Goal: Information Seeking & Learning: Find specific page/section

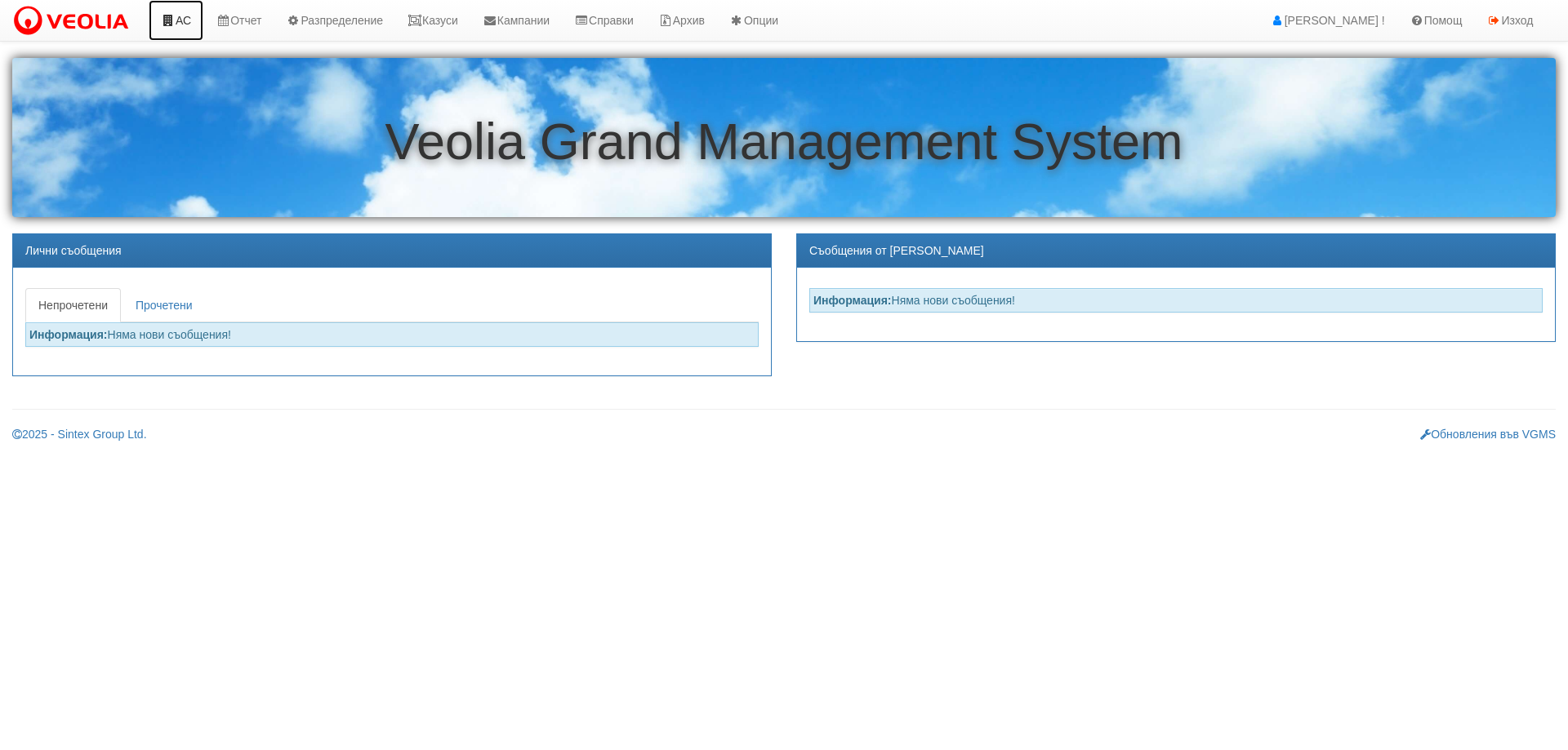
click at [171, 19] on icon at bounding box center [168, 20] width 15 height 11
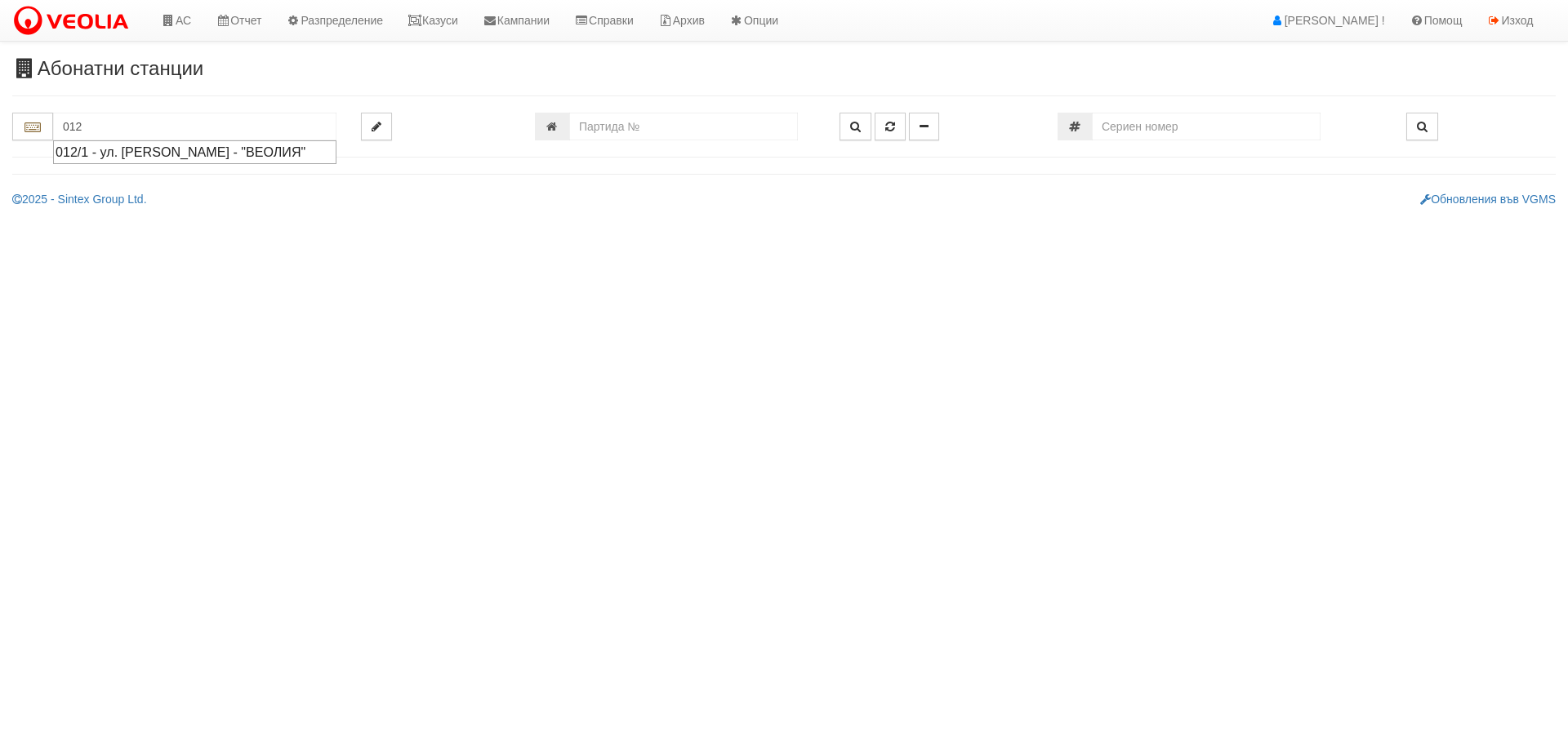
click at [97, 154] on div "012/1 - ул. Васил Чекаларов - "ВЕОЛИЯ"" at bounding box center [194, 152] width 279 height 19
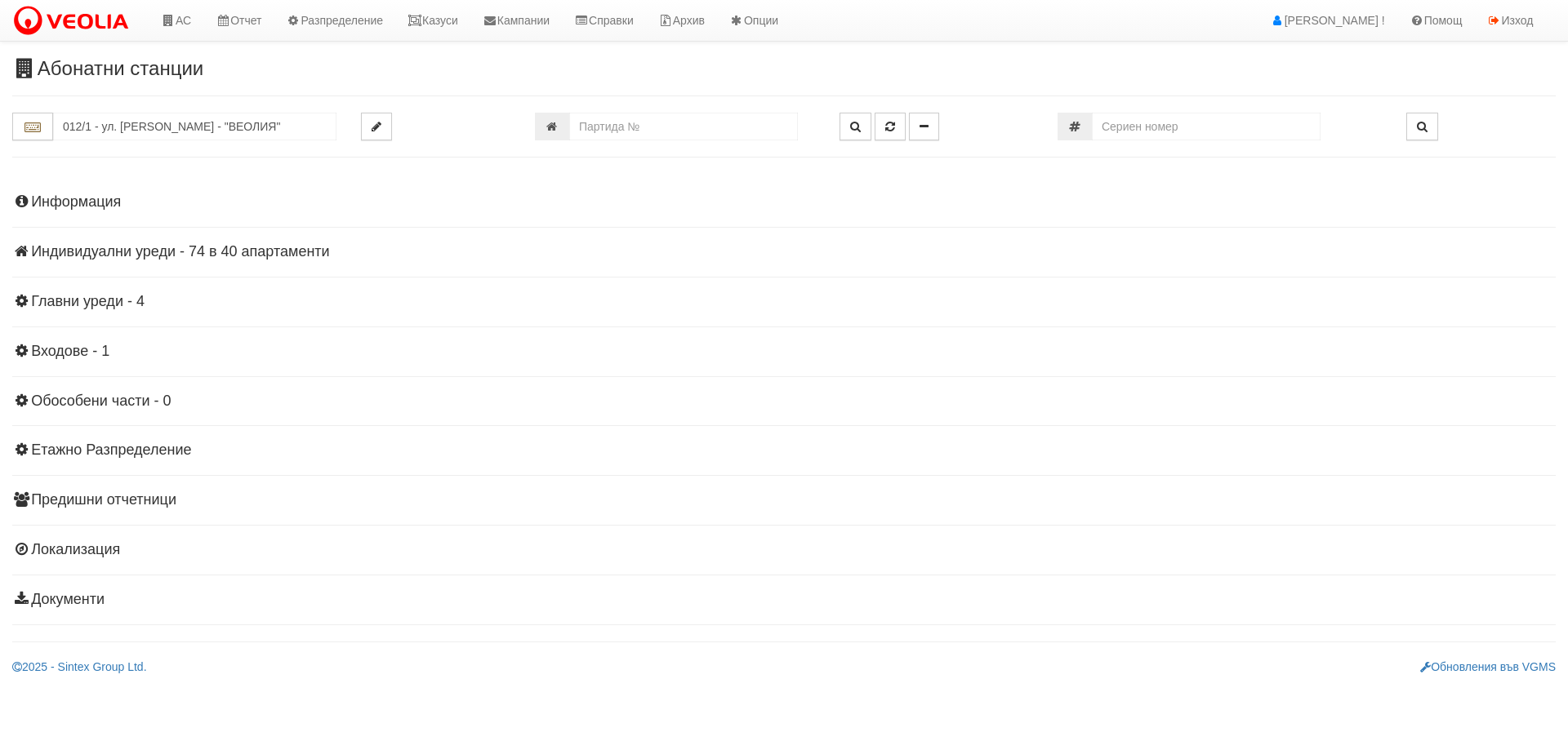
click at [101, 248] on h4 "Индивидуални уреди - 74 в 40 апартаменти" at bounding box center [784, 252] width 1543 height 16
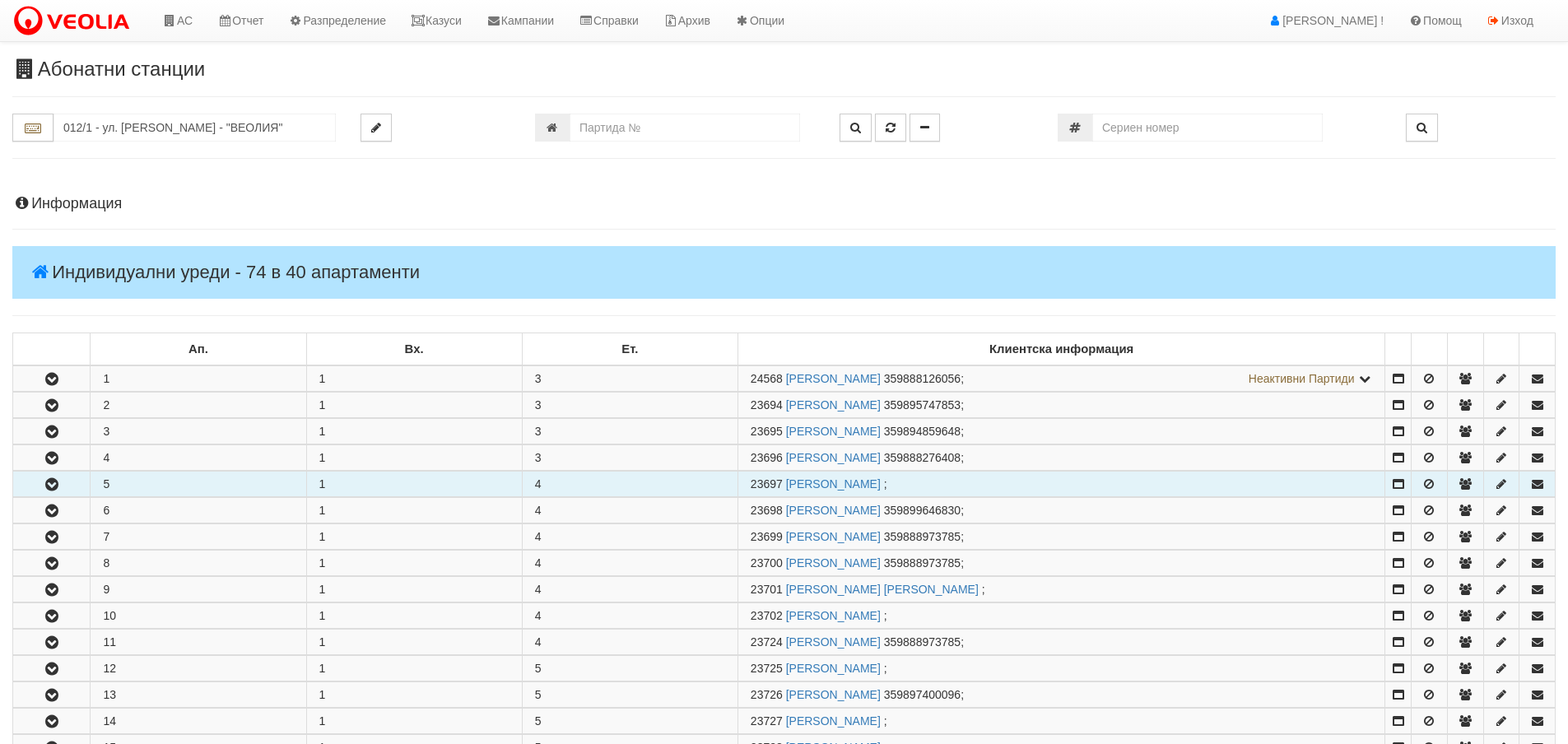
click at [63, 490] on button "button" at bounding box center [51, 484] width 77 height 25
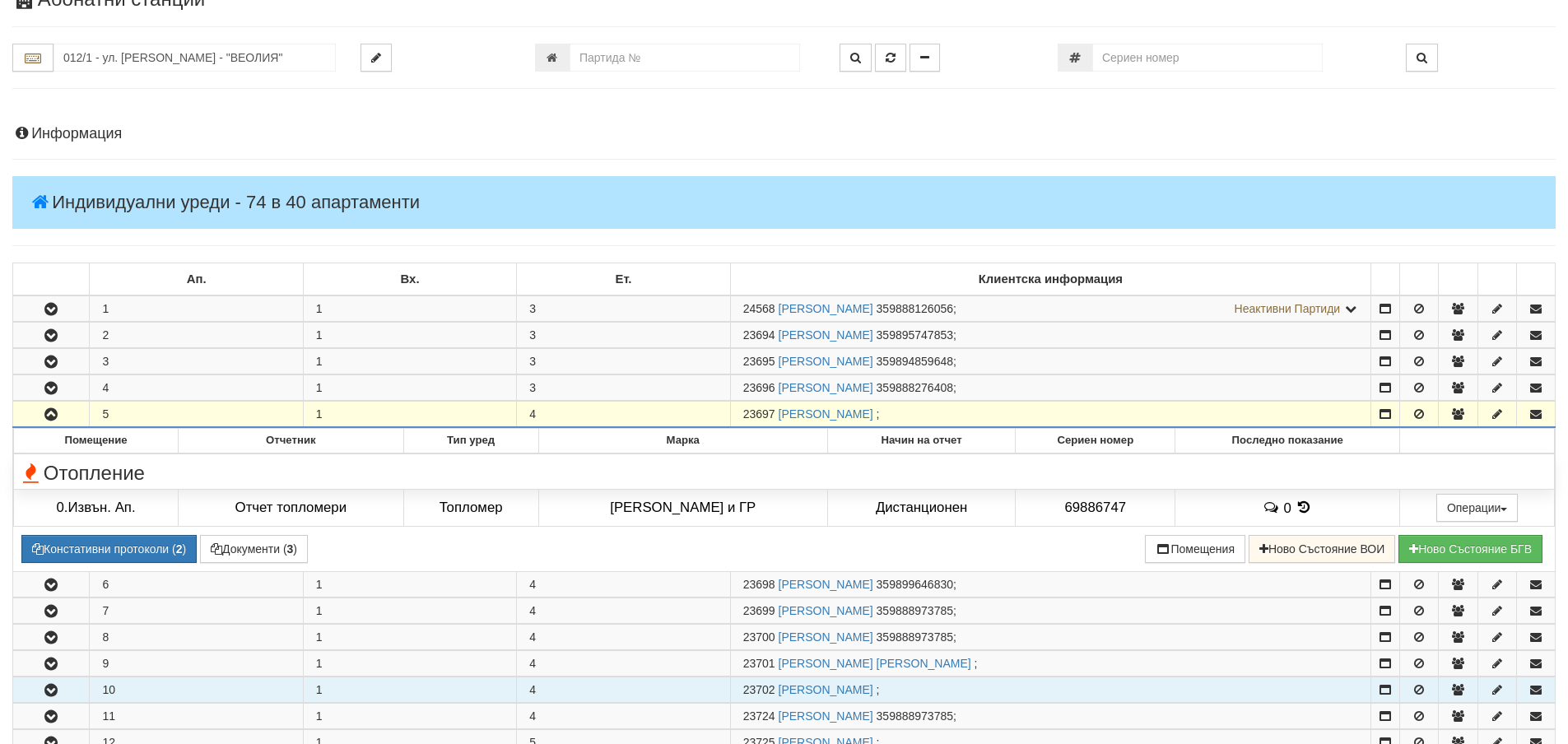
scroll to position [247, 0]
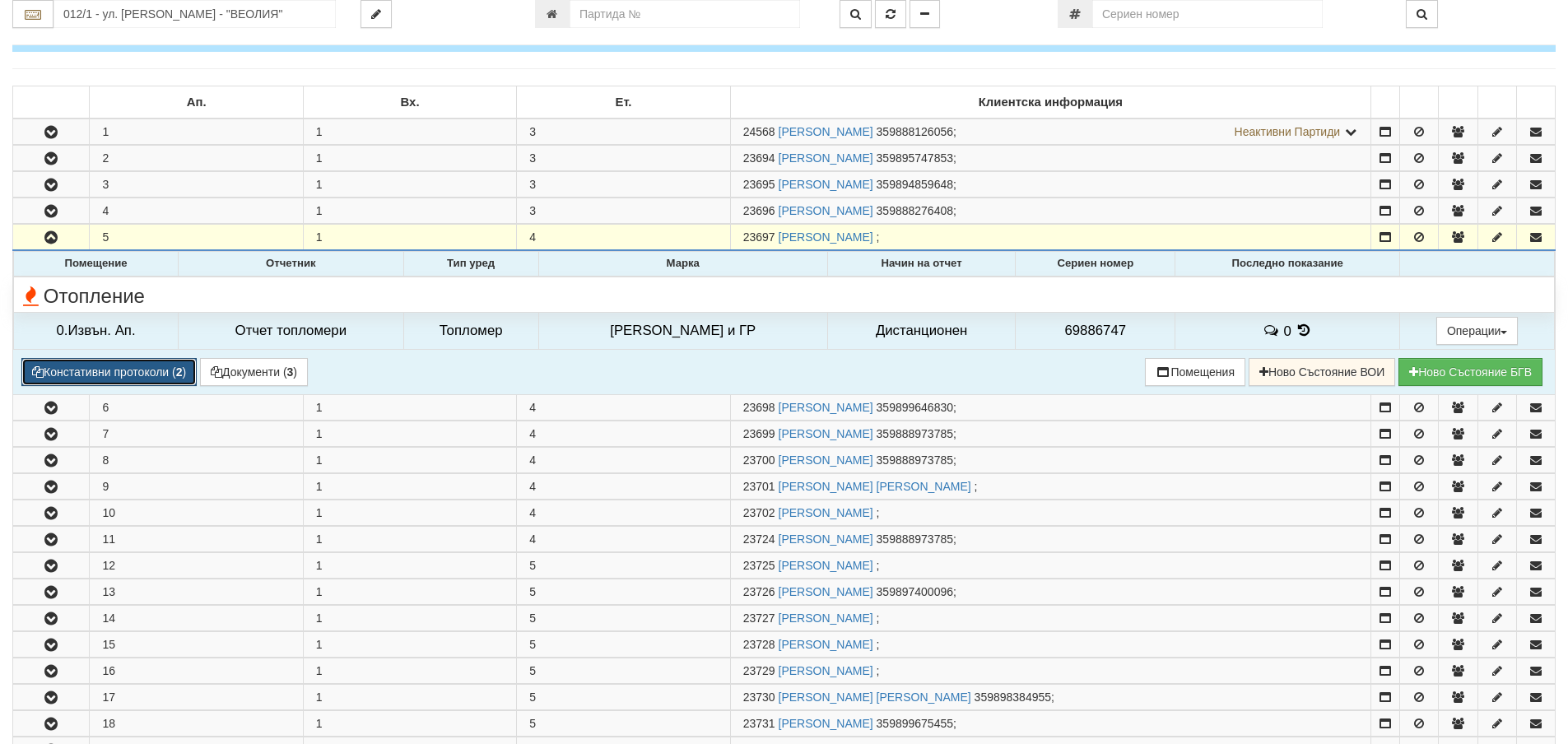
click at [84, 375] on button "Констативни протоколи ( 2 )" at bounding box center [109, 372] width 175 height 28
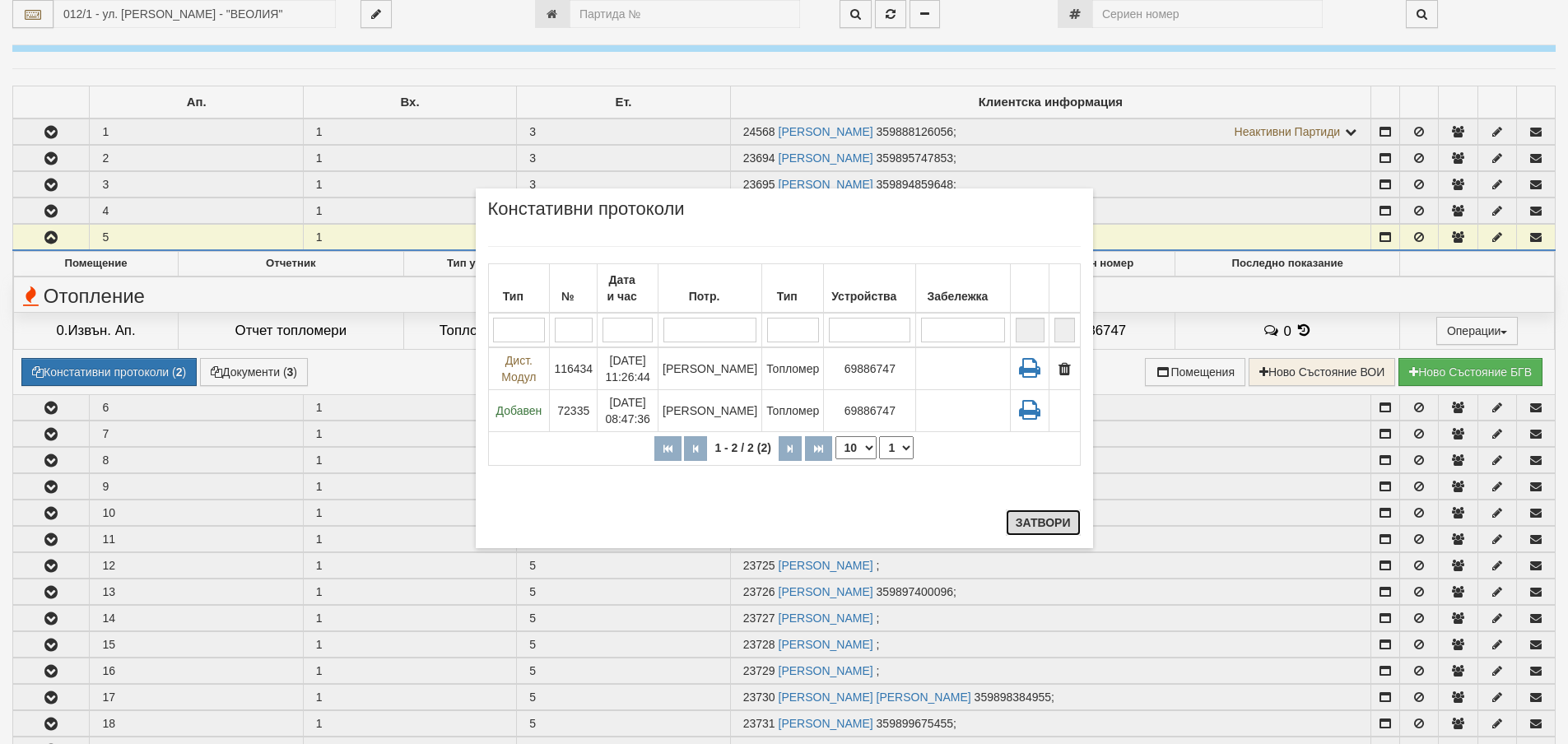
click at [1051, 521] on button "Затвори" at bounding box center [1043, 523] width 75 height 26
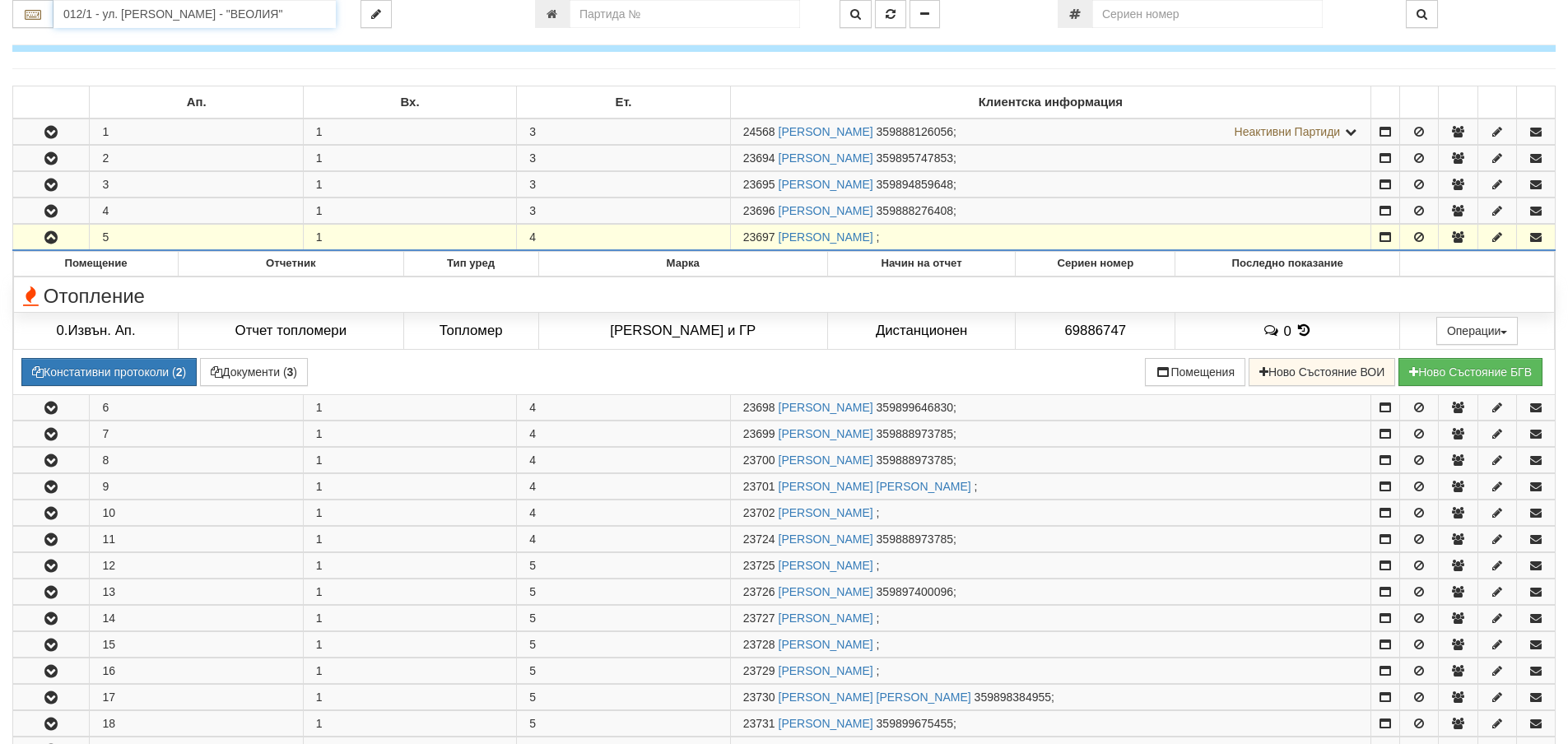
click at [123, 1] on input "012/1 - ул. Васил Чекаларов - "ВЕОЛИЯ"" at bounding box center [194, 14] width 282 height 28
click at [84, 63] on div "229/4 - Вл. Варненчик - "ВЕОЛИЯ"" at bounding box center [194, 58] width 278 height 19
type input "229/4 - Вл. Варненчик - "ВЕОЛИЯ""
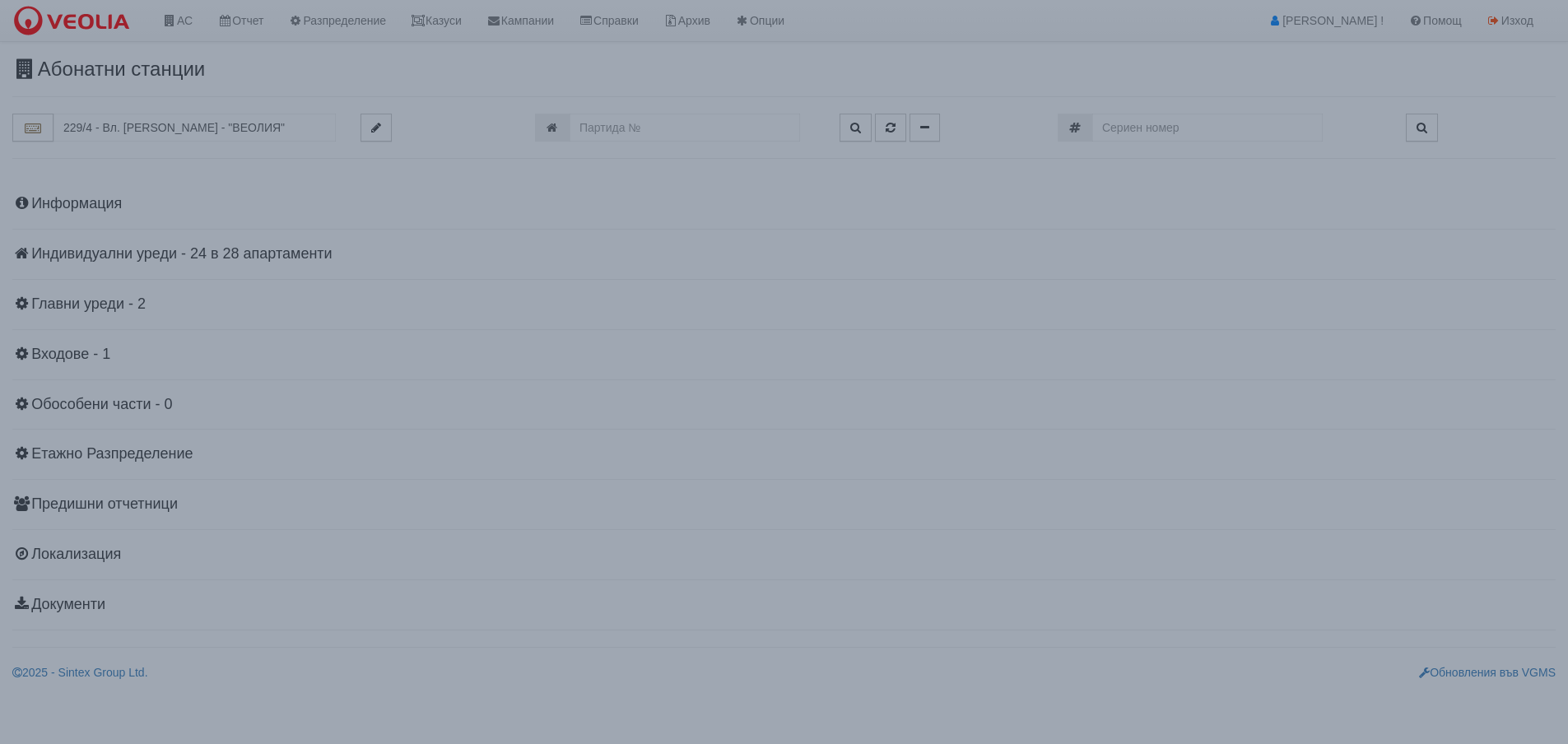
scroll to position [0, 0]
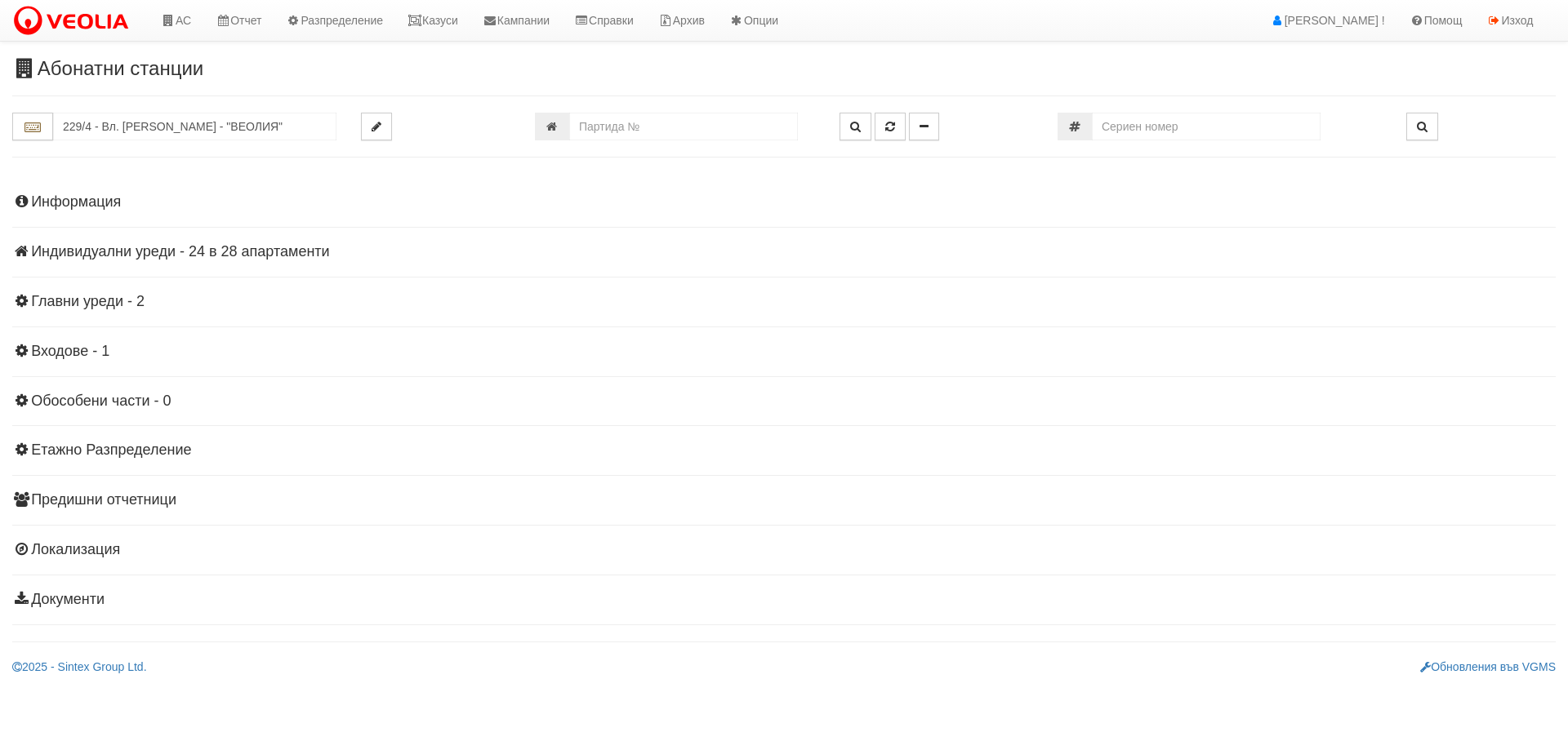
click at [111, 252] on h4 "Индивидуални уреди - 24 в 28 апартаменти" at bounding box center [784, 252] width 1543 height 16
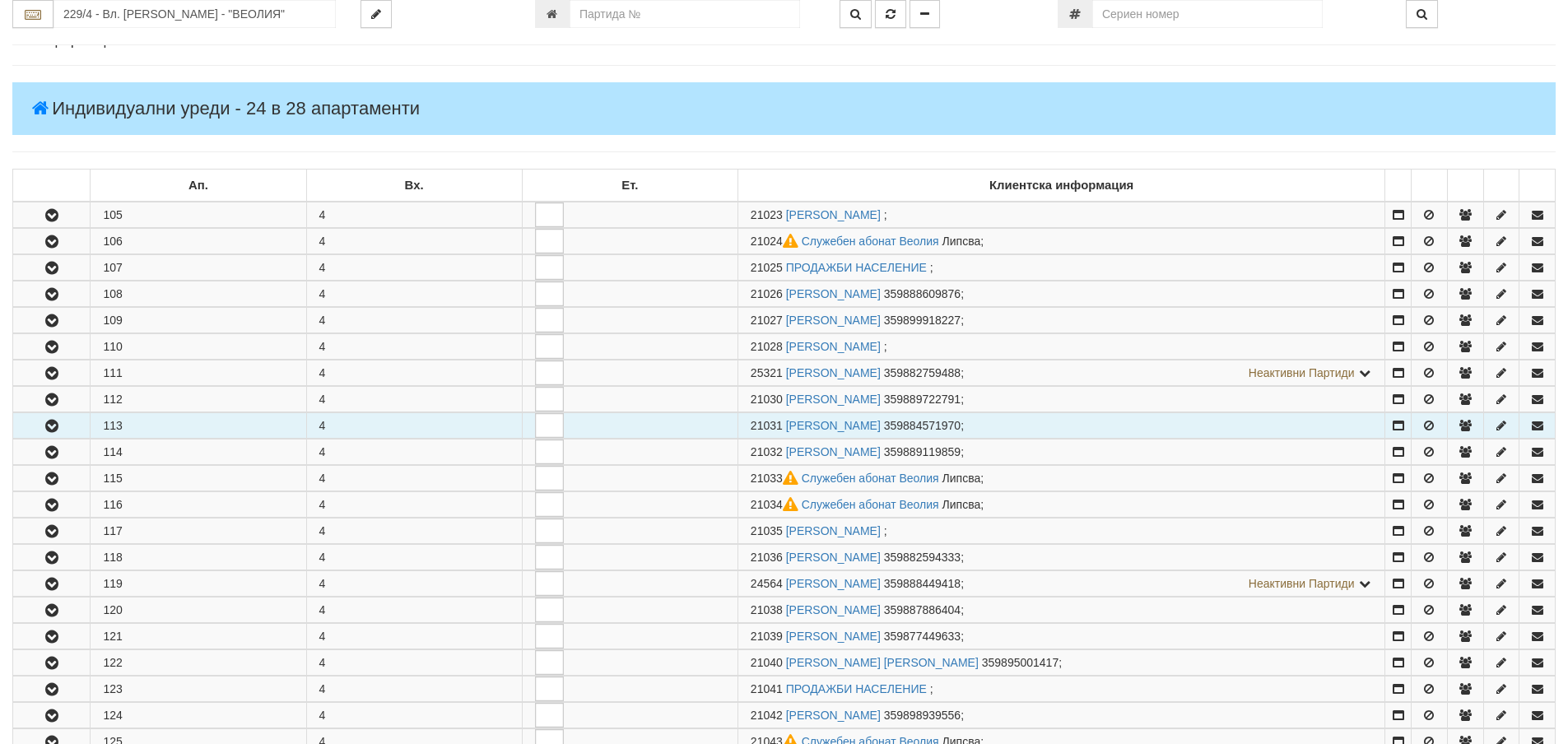
scroll to position [165, 0]
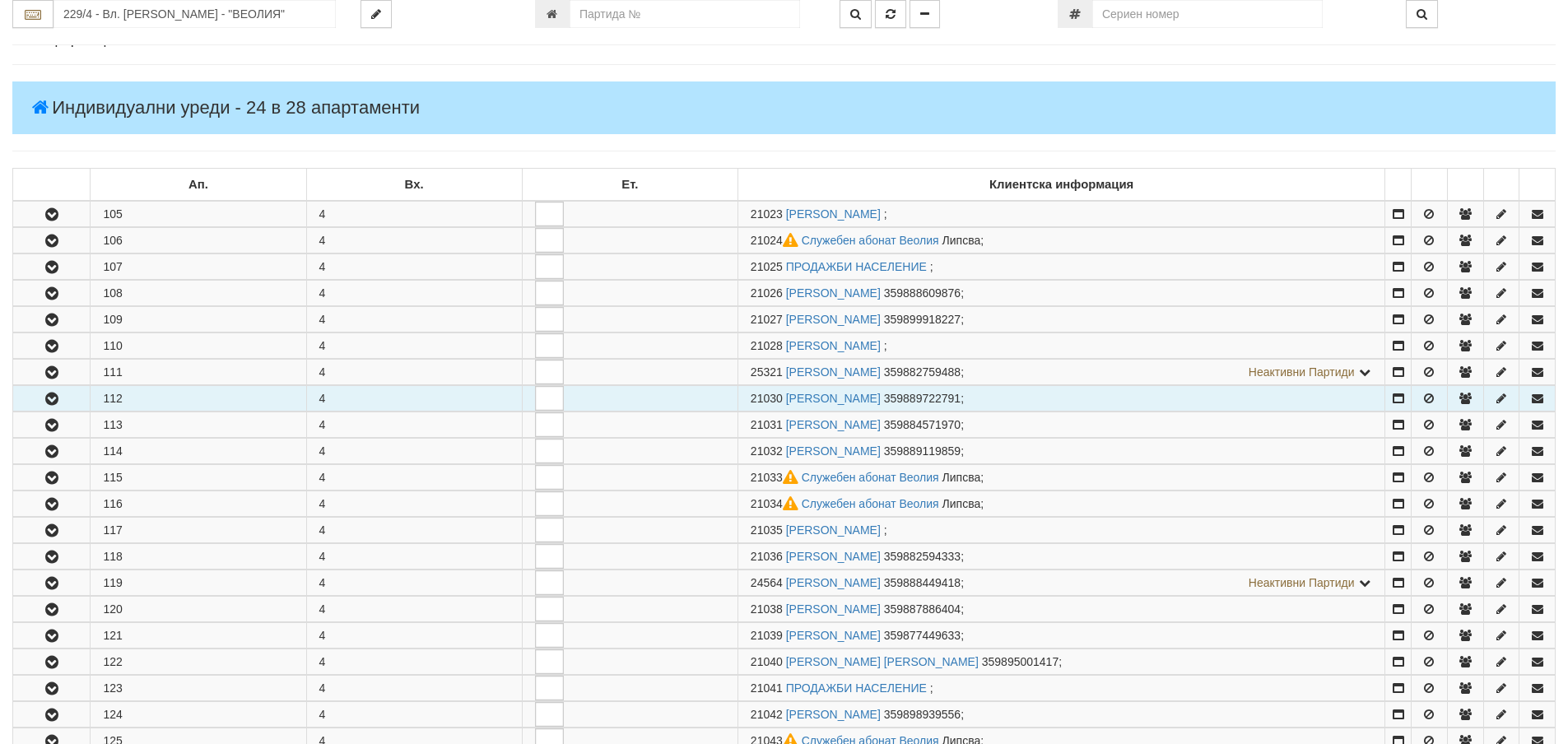
click at [35, 400] on button "button" at bounding box center [51, 399] width 77 height 25
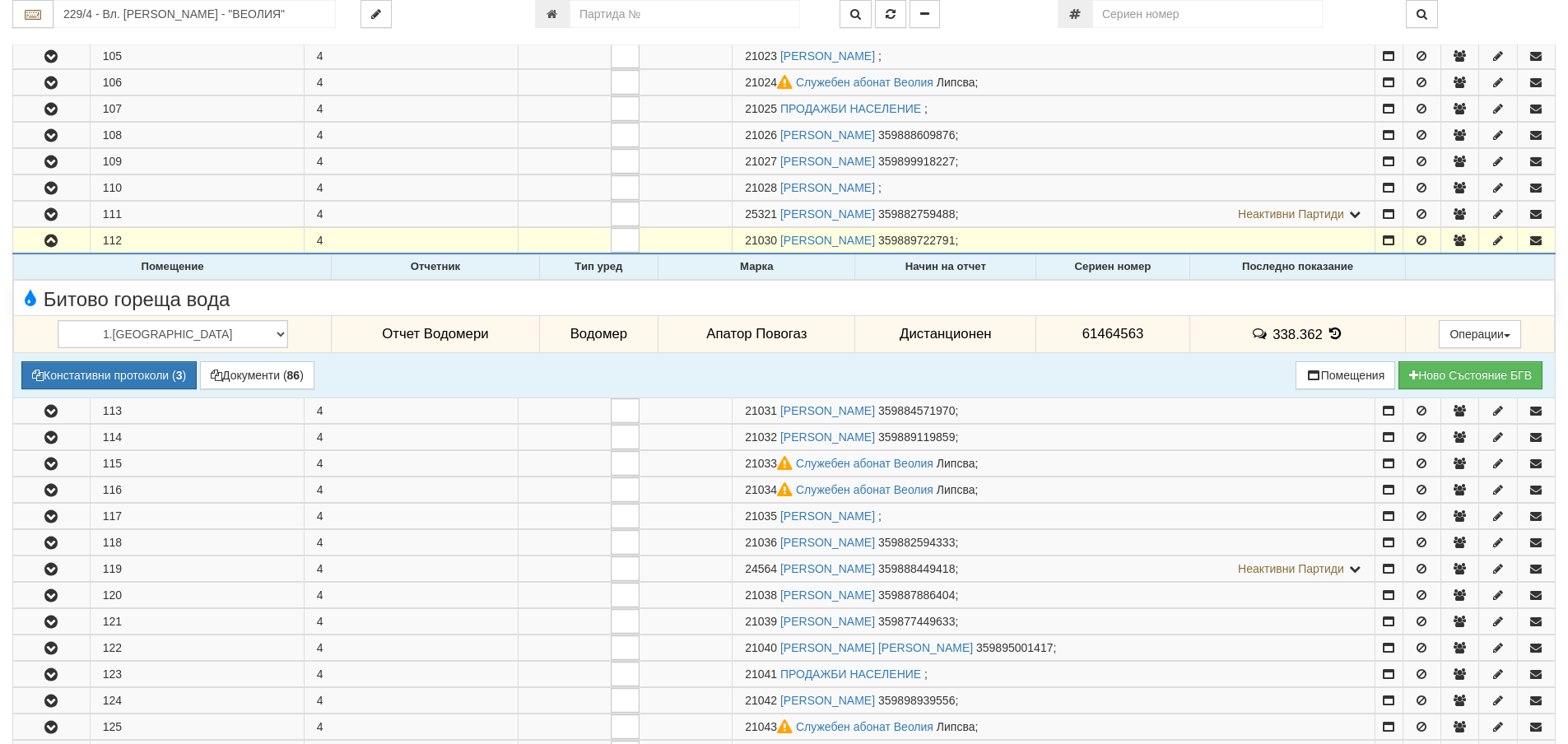
scroll to position [330, 0]
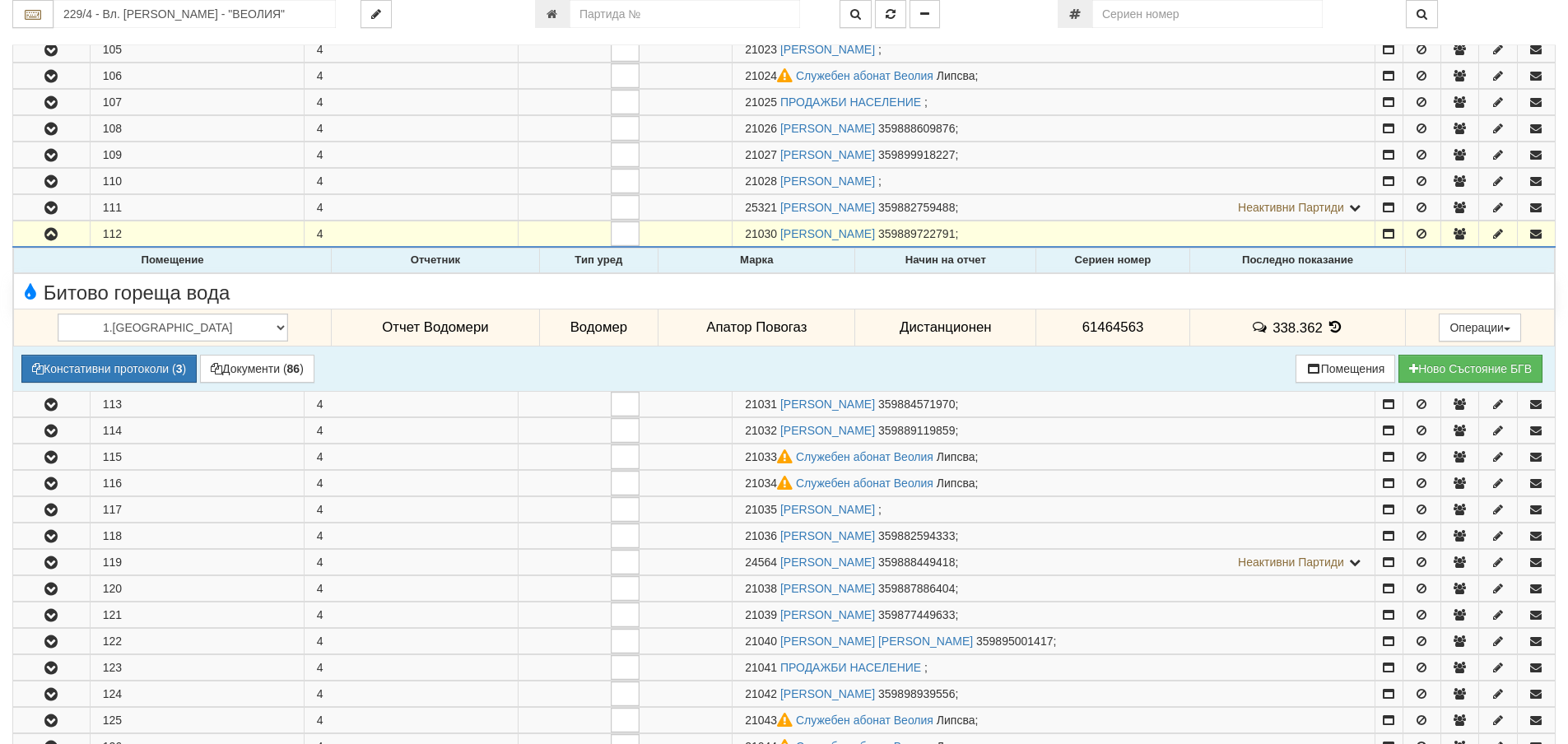
click at [1327, 328] on icon at bounding box center [1336, 327] width 18 height 14
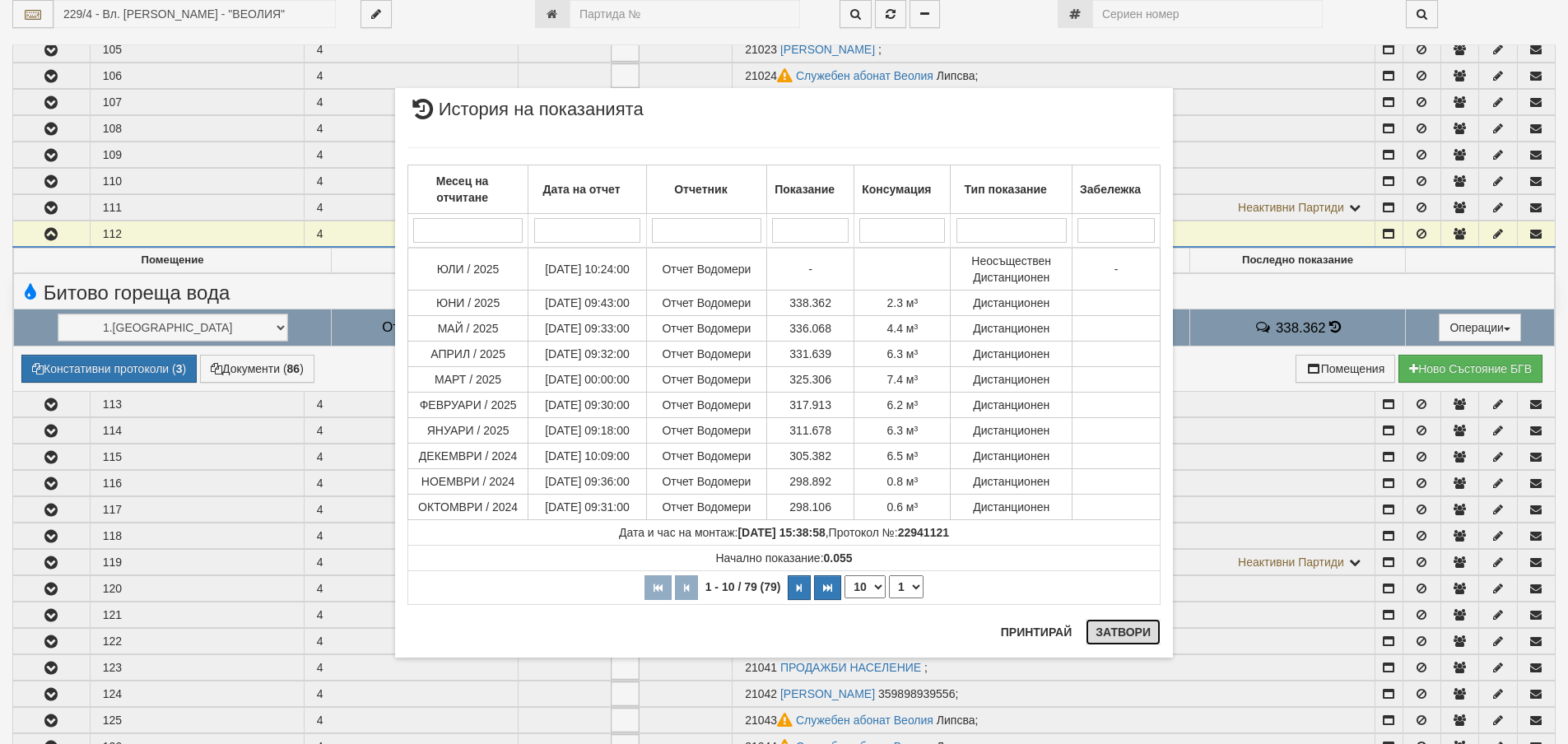
click at [1132, 634] on button "Затвори" at bounding box center [1122, 632] width 75 height 26
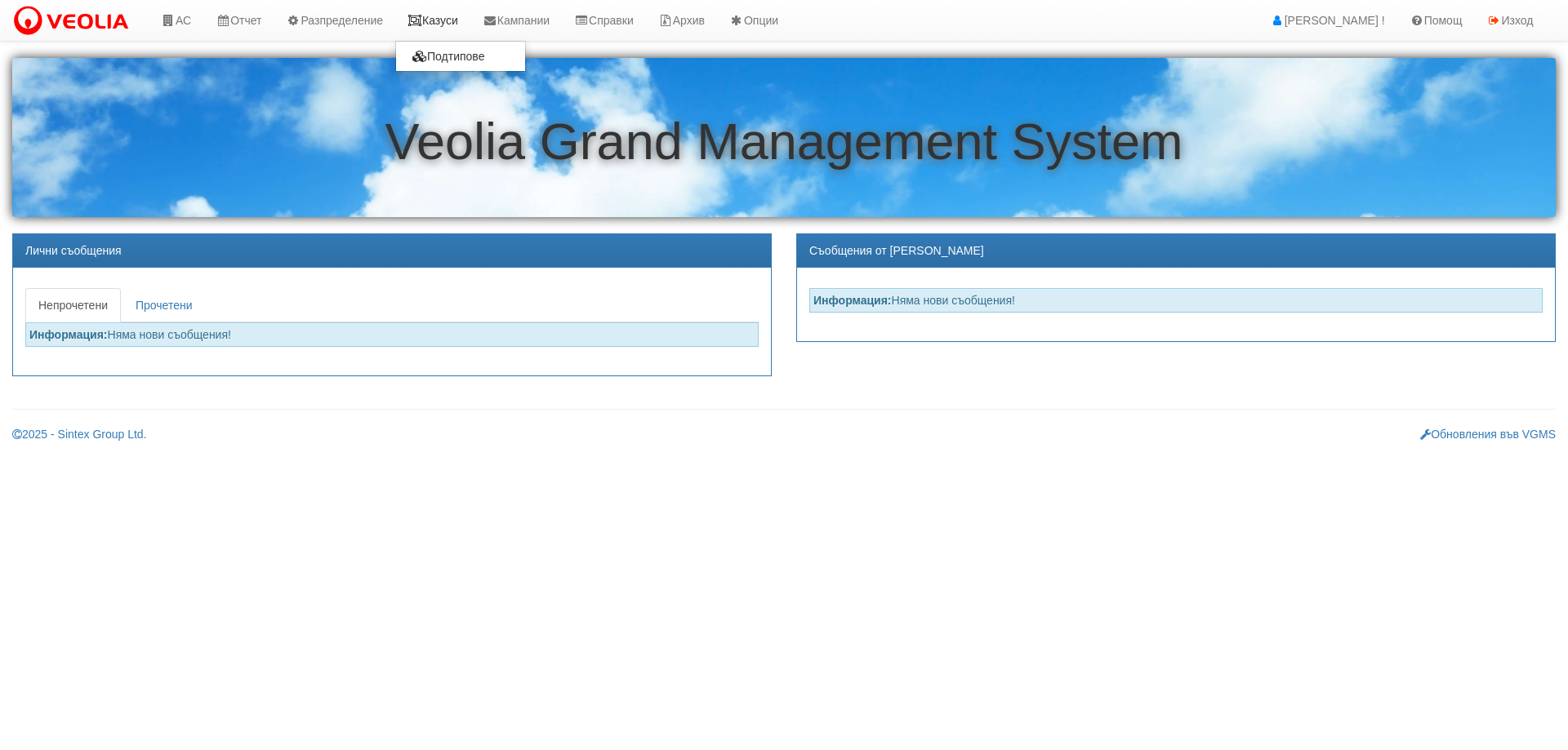
click at [458, 21] on link "Казуси" at bounding box center [433, 20] width 75 height 41
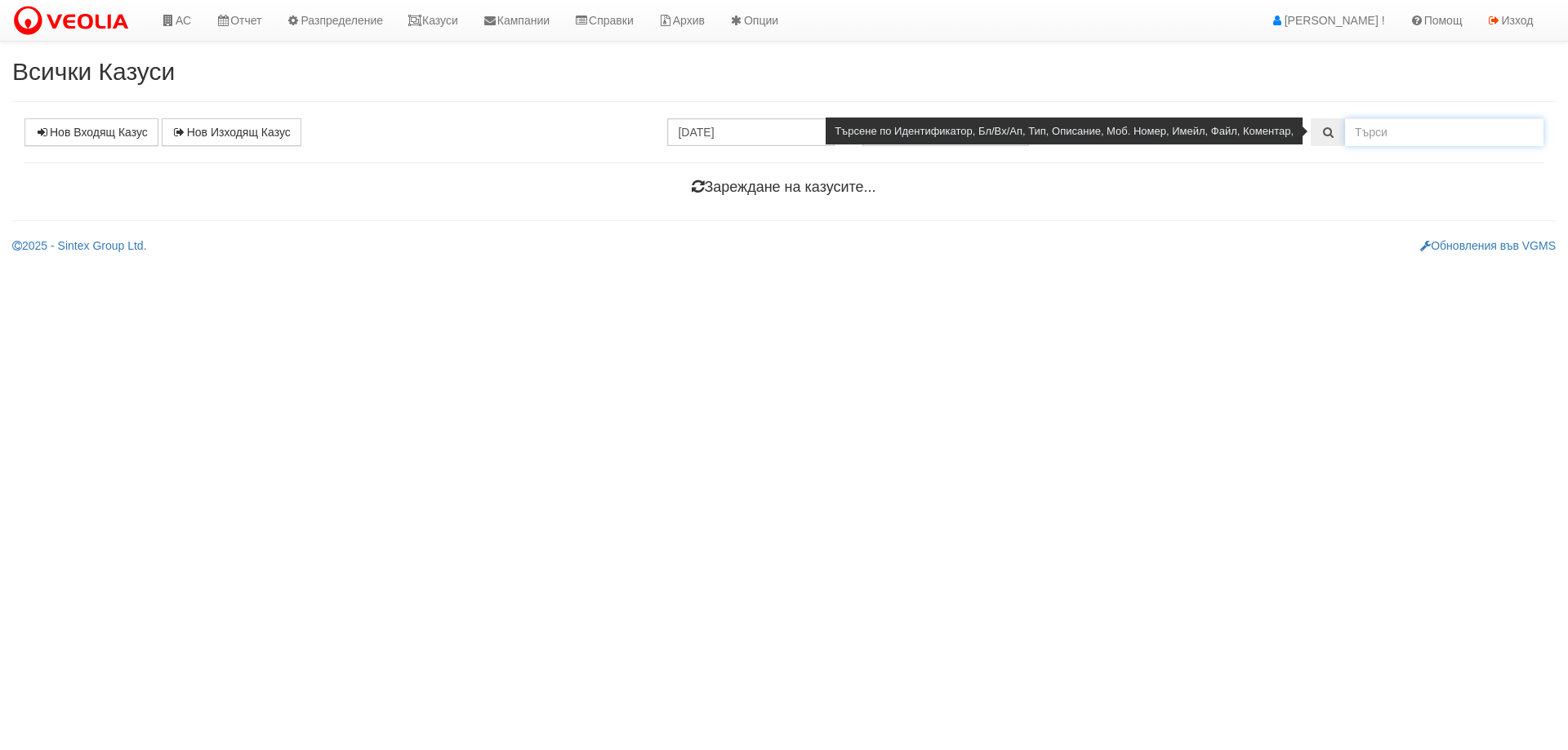
click at [1388, 125] on input "text" at bounding box center [1444, 132] width 199 height 28
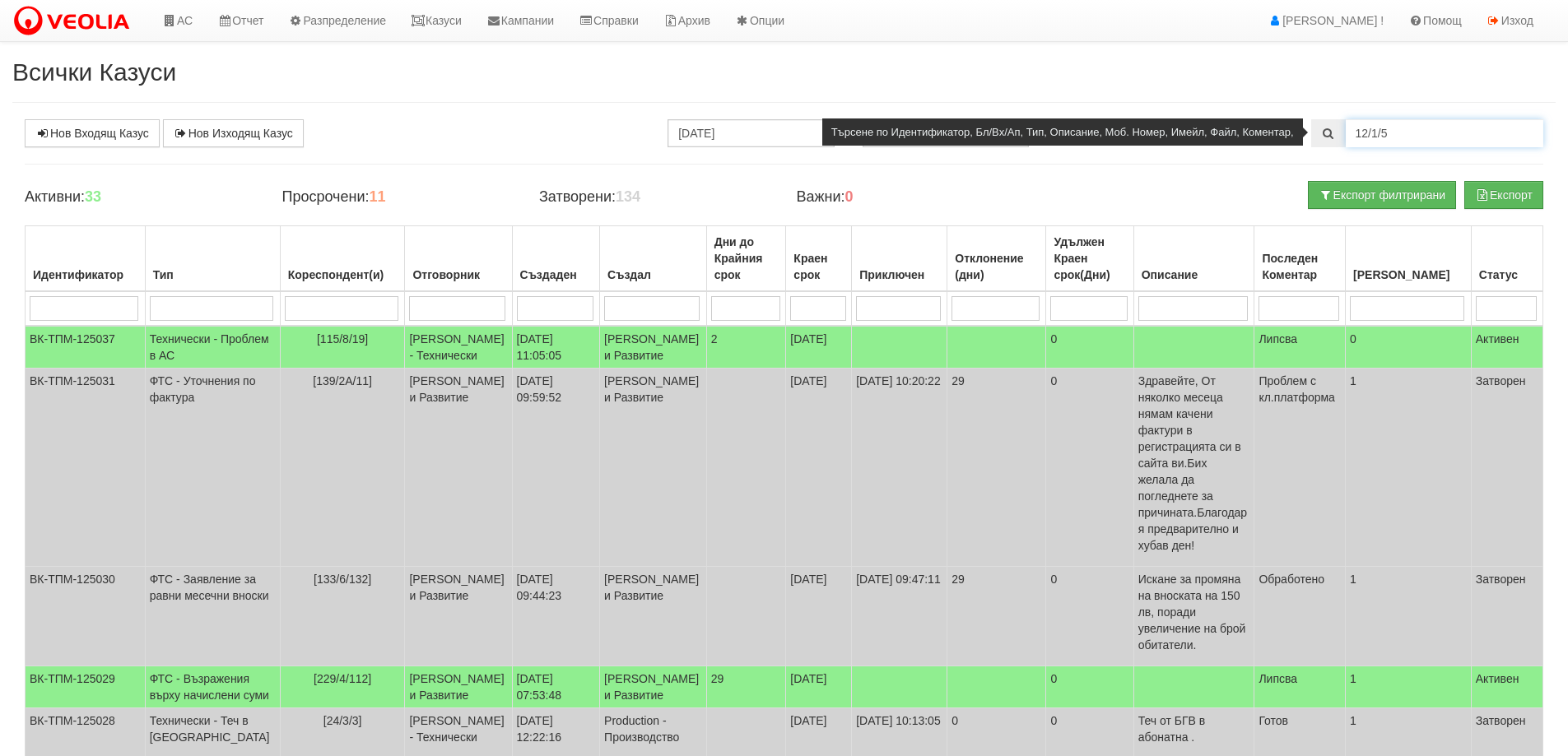
type input "12/1/5"
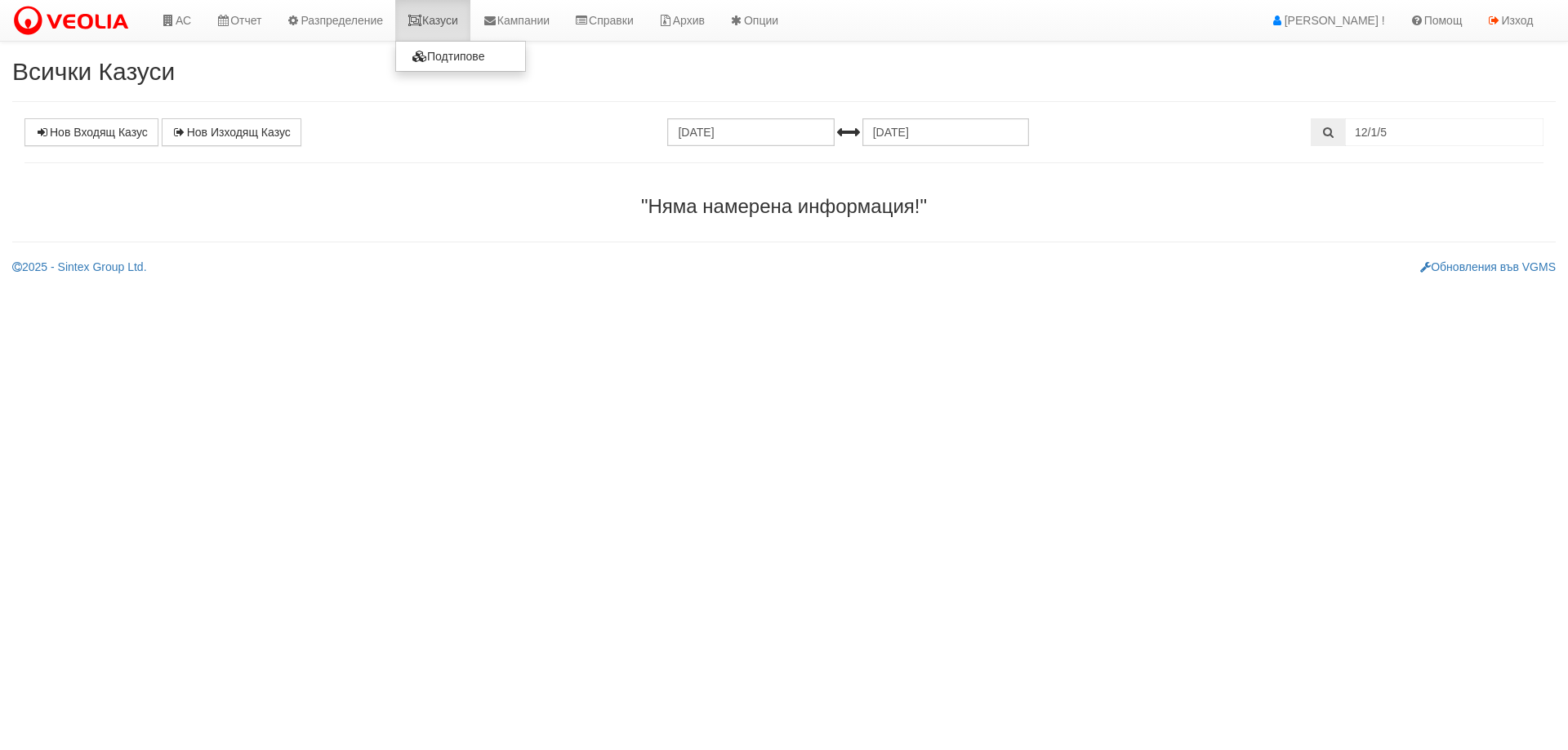
click at [453, 22] on link "Казуси" at bounding box center [433, 20] width 75 height 41
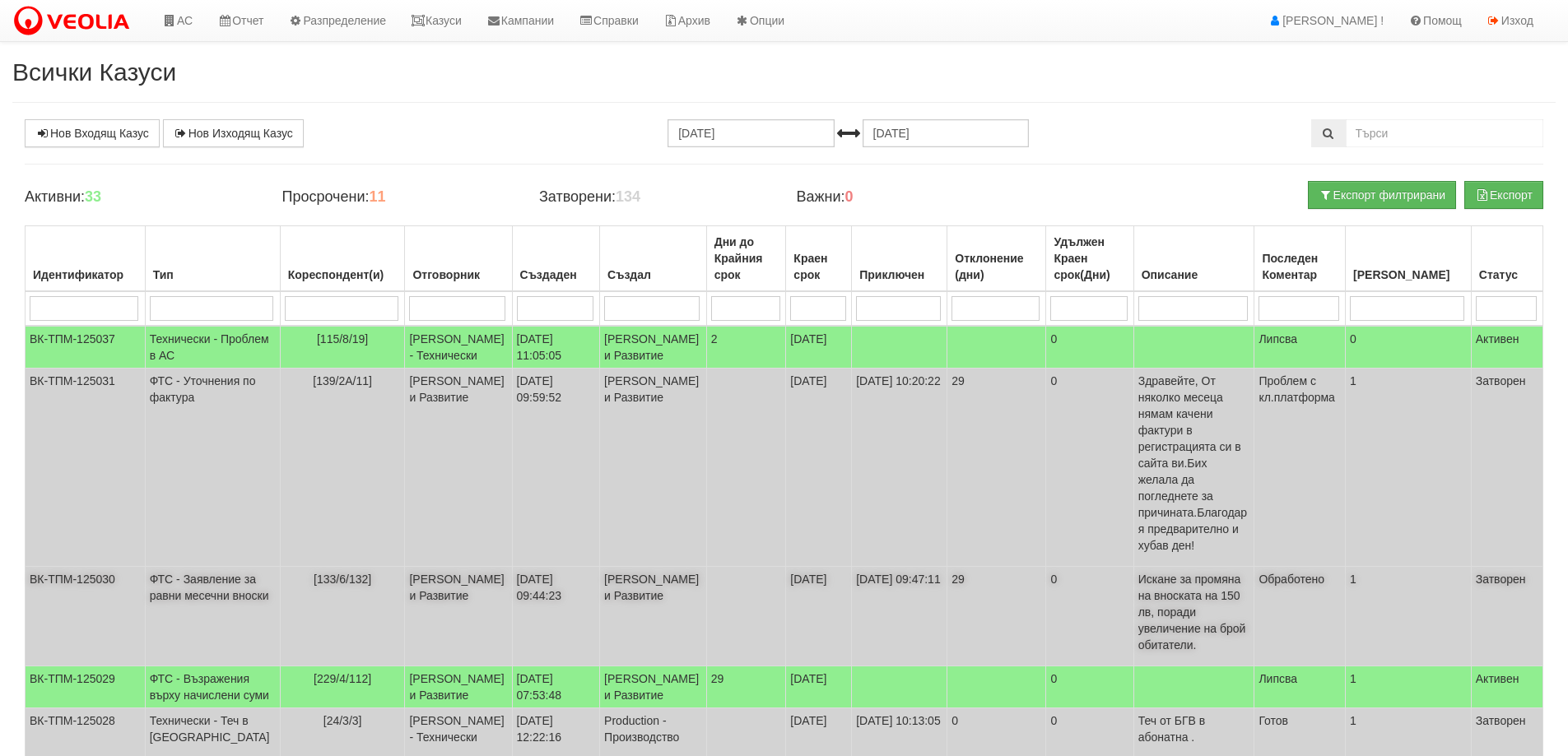
scroll to position [82, 0]
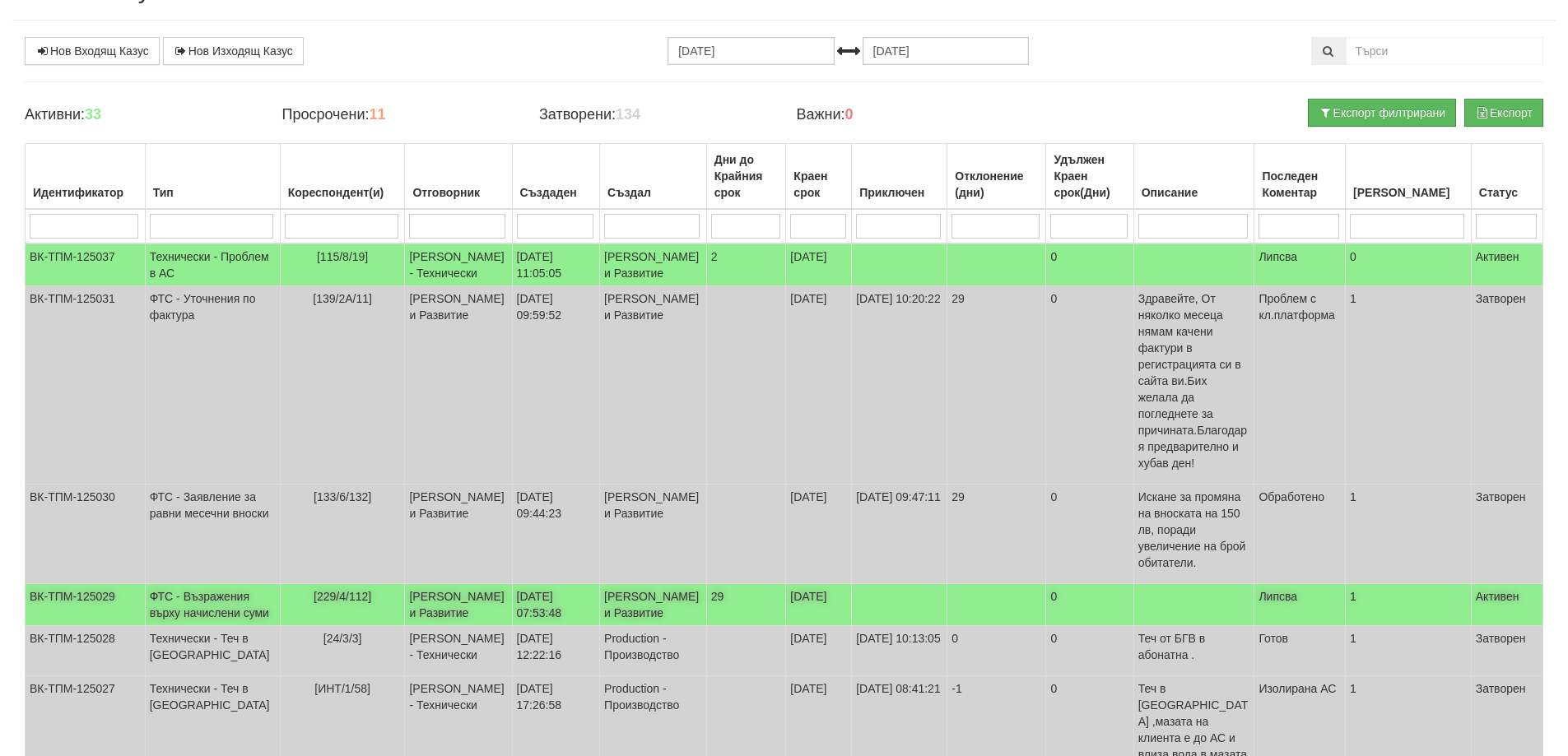
click at [170, 592] on td "ФТС - Възражения върху начислени суми" at bounding box center [212, 605] width 135 height 42
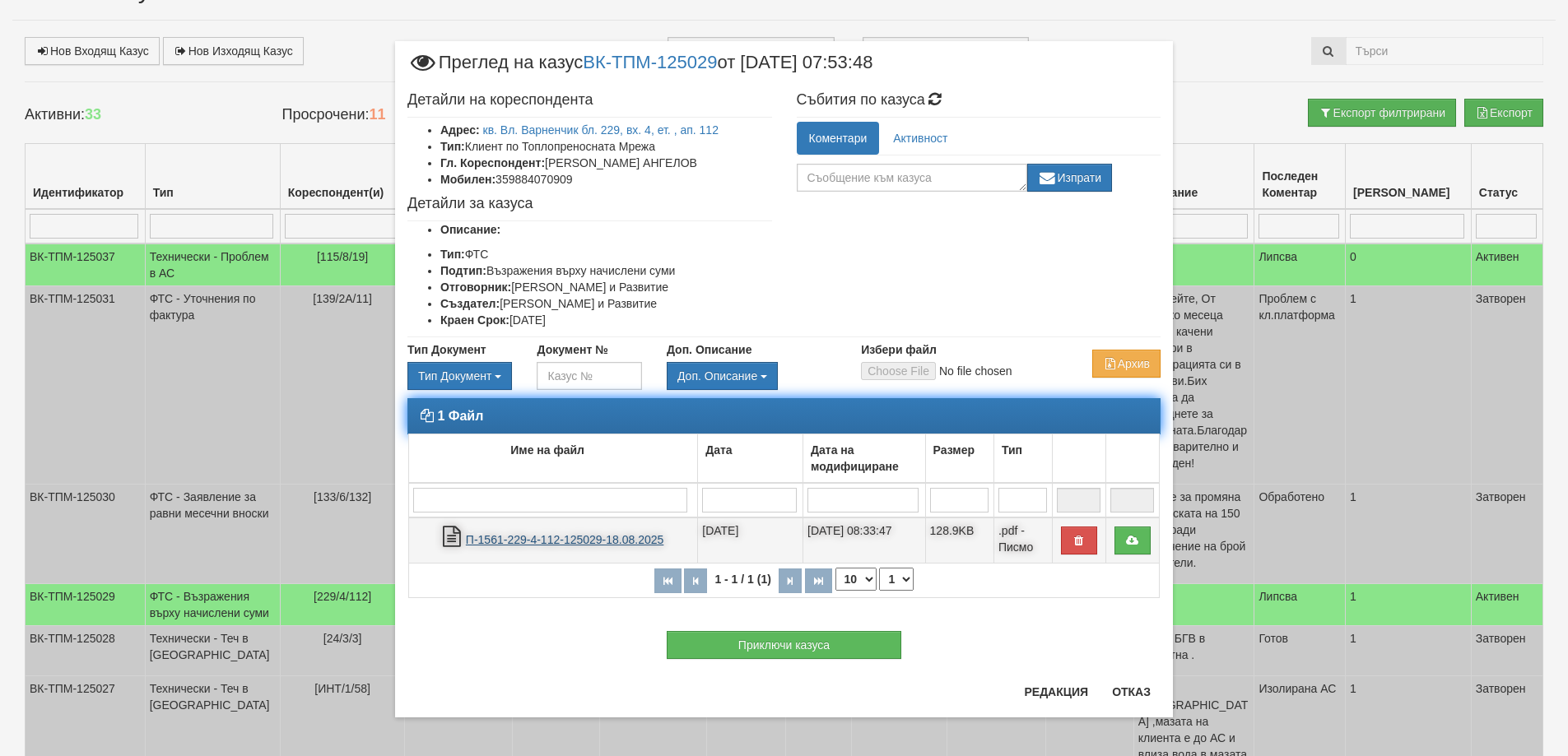
click at [517, 537] on link "П-1561-229-4-112-125029-18.08.2025" at bounding box center [565, 540] width 198 height 13
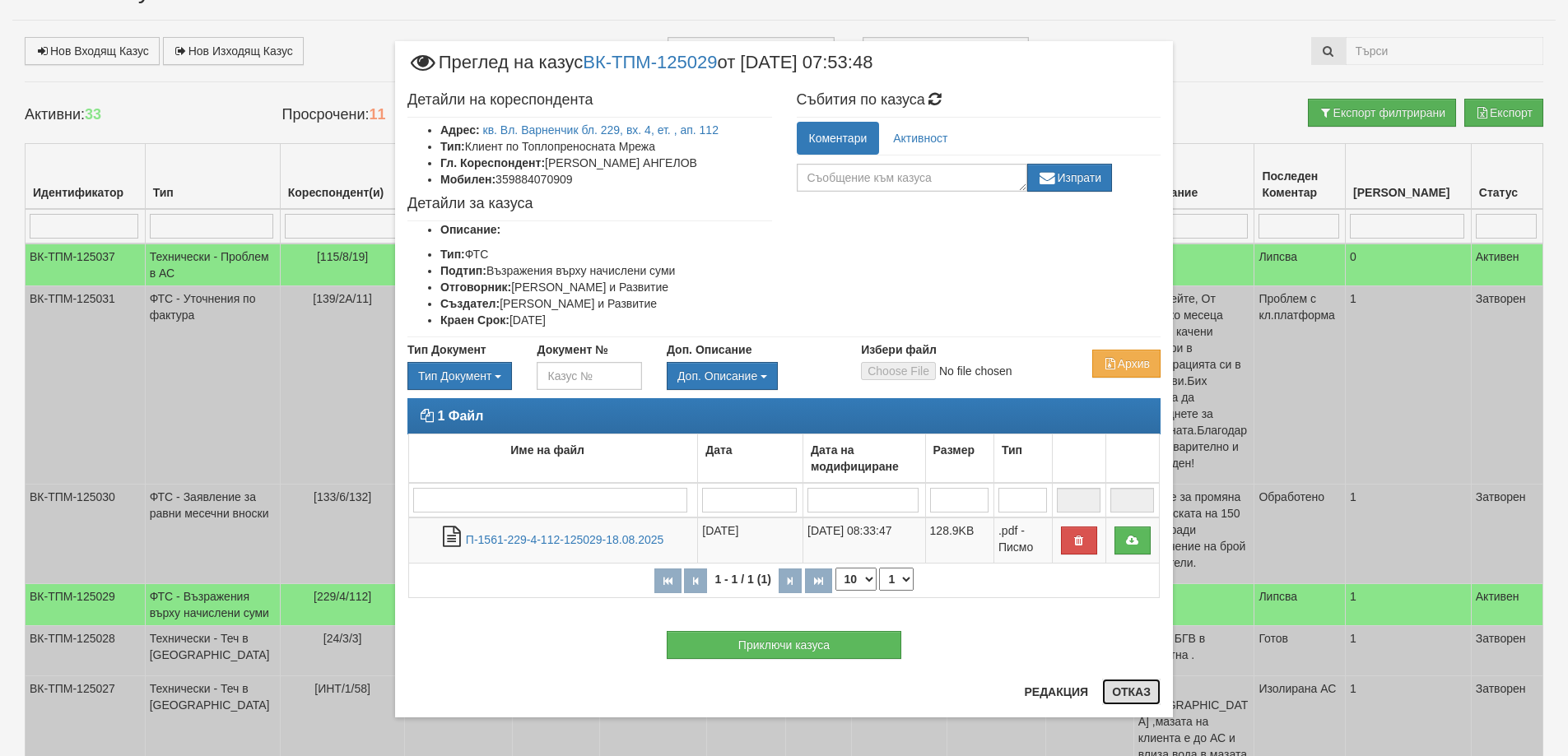
drag, startPoint x: 1137, startPoint y: 697, endPoint x: 1146, endPoint y: 689, distance: 12.0
click at [1137, 696] on button "Отказ" at bounding box center [1131, 692] width 58 height 26
